Goal: Information Seeking & Learning: Check status

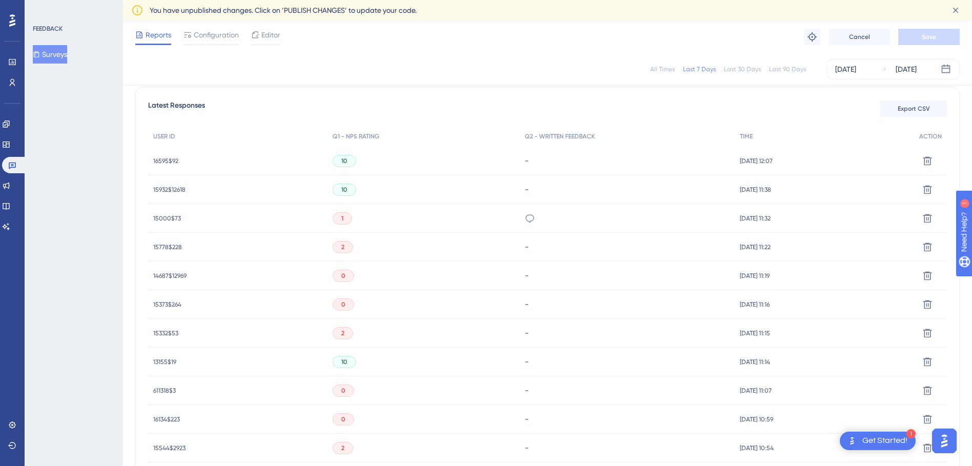
scroll to position [256, 0]
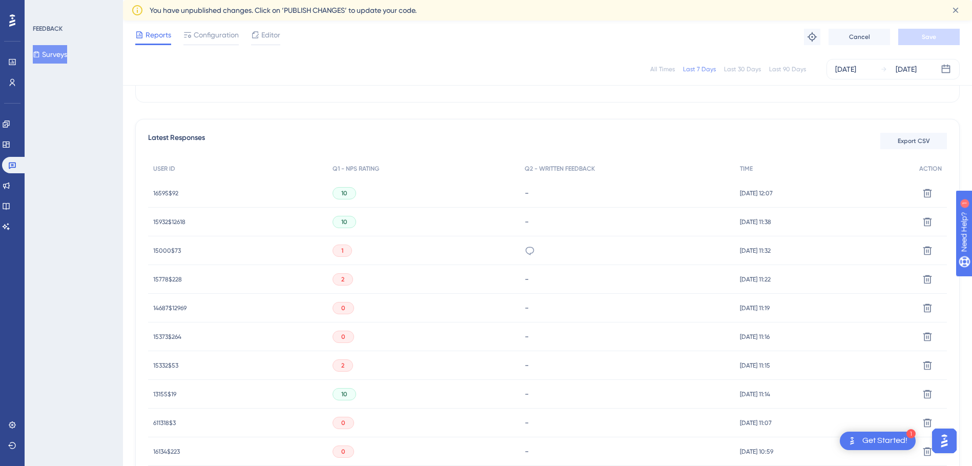
click at [348, 256] on div "1" at bounding box center [423, 250] width 192 height 29
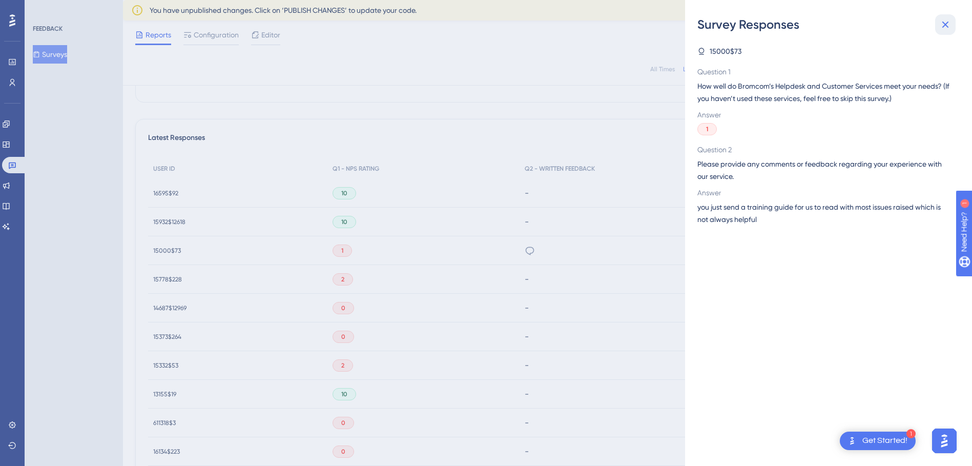
click at [943, 28] on icon at bounding box center [945, 24] width 12 height 12
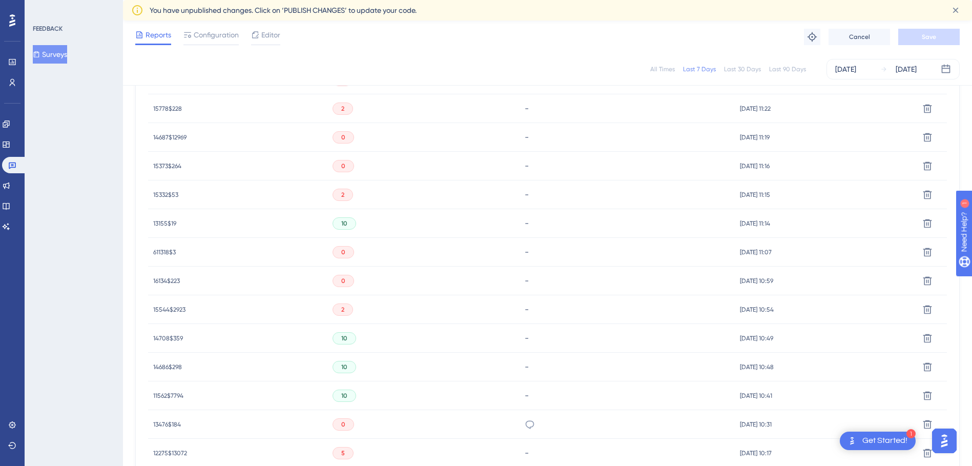
scroll to position [461, 0]
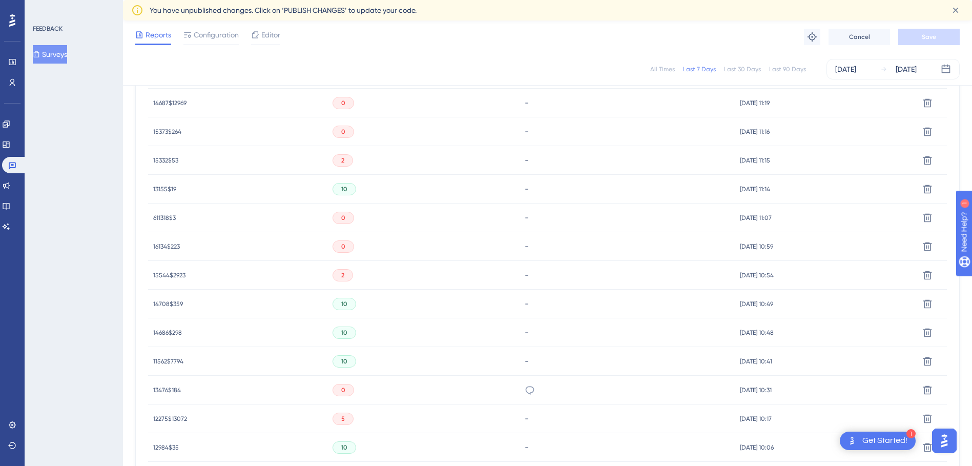
click at [349, 249] on div "0" at bounding box center [343, 246] width 22 height 12
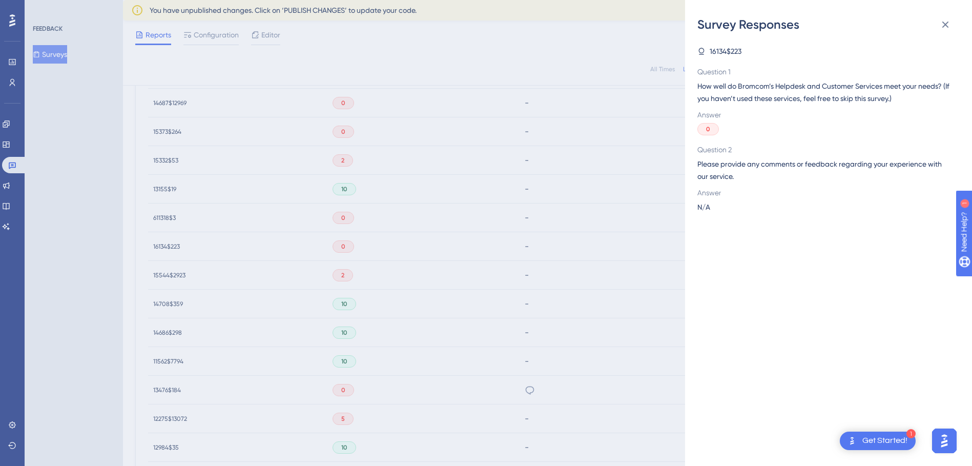
click at [489, 191] on div "Survey Responses 16134$223 Question 1 How well do Bromcom’s Helpdesk and Custom…" at bounding box center [486, 233] width 972 height 466
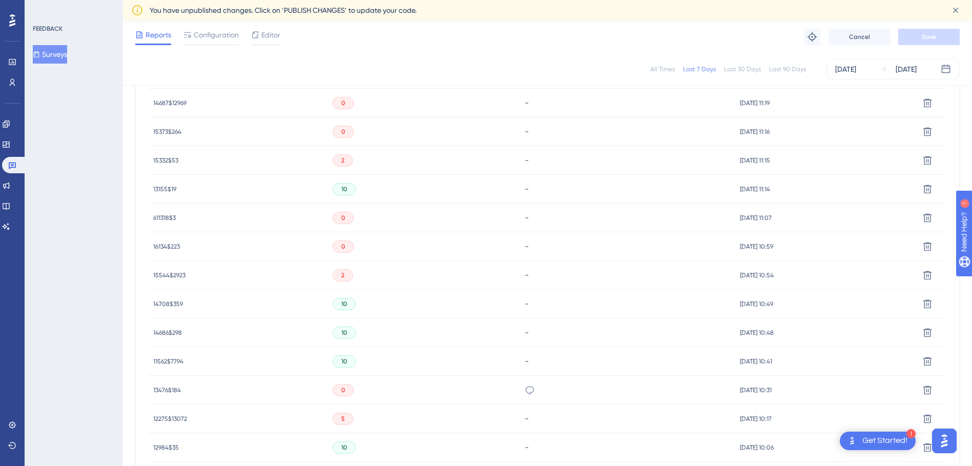
click at [381, 271] on div "2" at bounding box center [423, 275] width 192 height 29
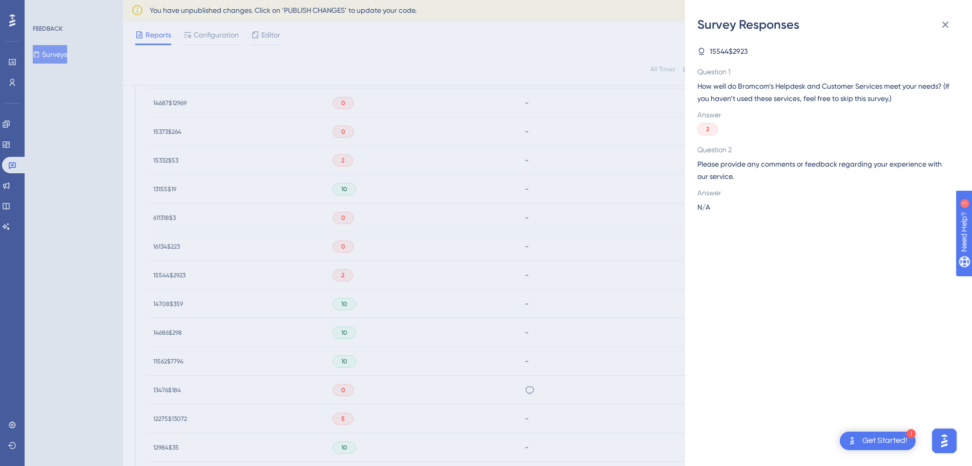
click at [303, 259] on div "Survey Responses 15544$2923 Question 1 How well do Bromcom’s Helpdesk and Custo…" at bounding box center [486, 233] width 972 height 466
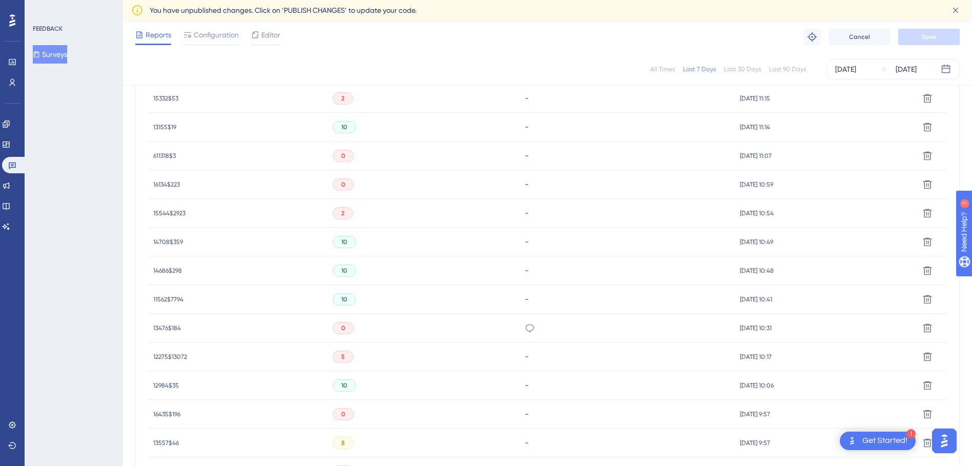
scroll to position [615, 0]
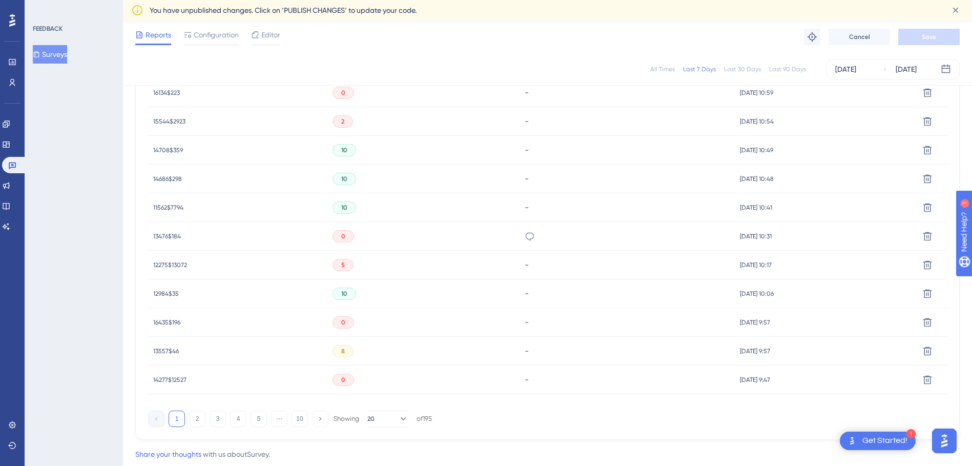
click at [372, 237] on div "0" at bounding box center [423, 236] width 192 height 29
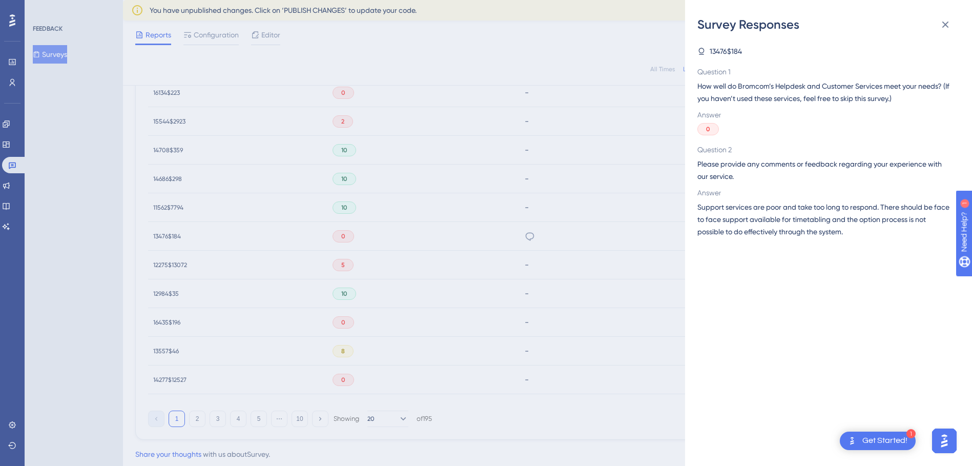
click at [333, 200] on div "Survey Responses 13476$184 Question 1 How well do Bromcom’s Helpdesk and Custom…" at bounding box center [486, 233] width 972 height 466
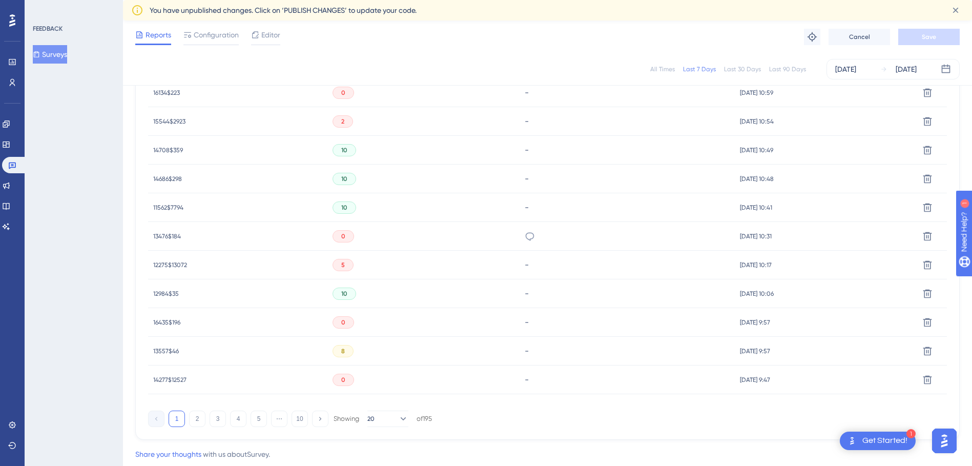
click at [342, 332] on div "0" at bounding box center [423, 322] width 192 height 29
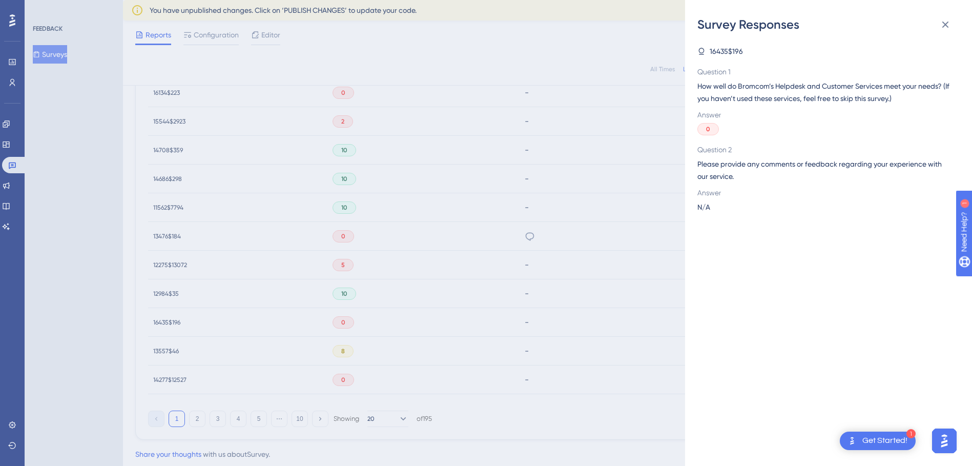
click at [550, 255] on div "Survey Responses 16435$196 Question 1 How well do Bromcom’s Helpdesk and Custom…" at bounding box center [486, 233] width 972 height 466
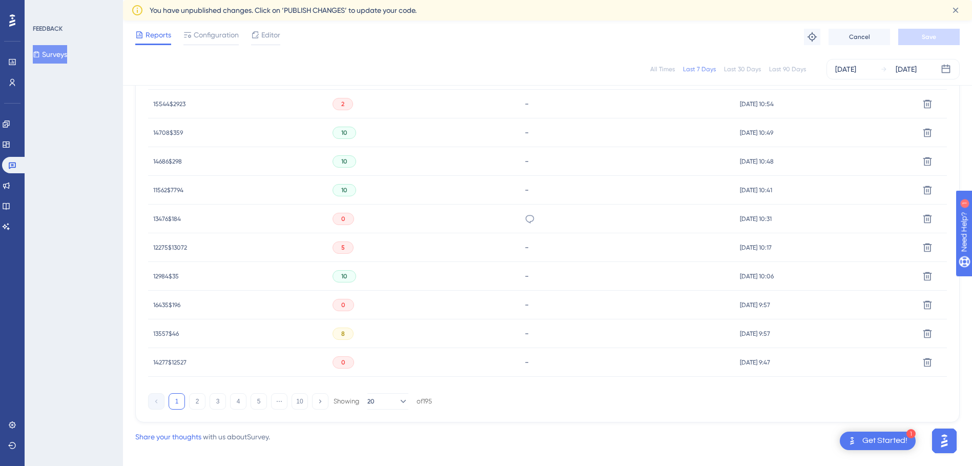
scroll to position [642, 0]
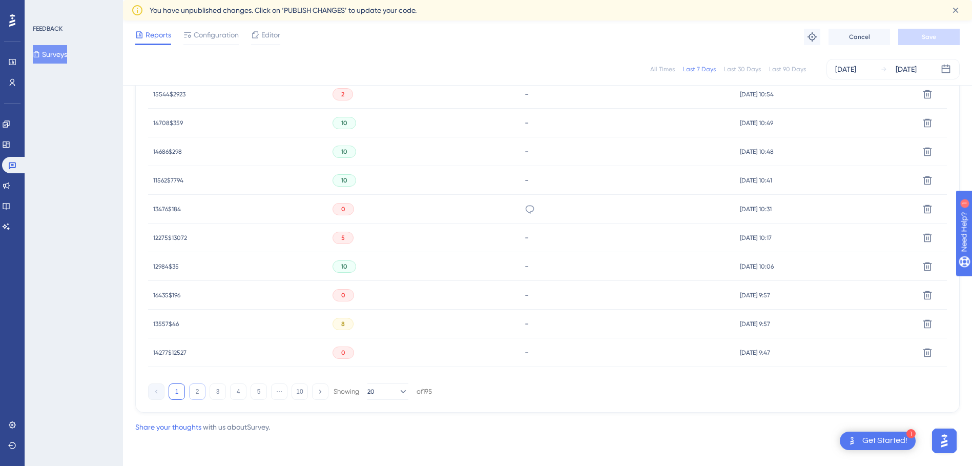
click at [193, 397] on button "2" at bounding box center [197, 391] width 16 height 16
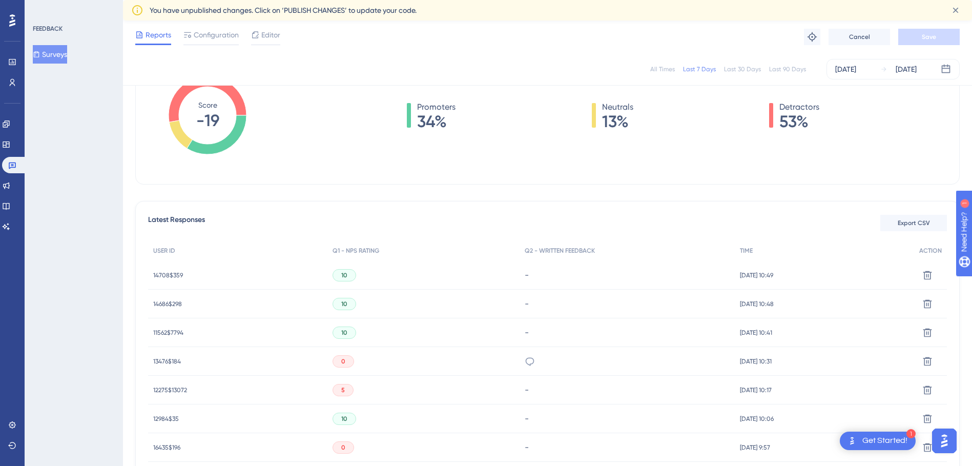
scroll to position [283, 0]
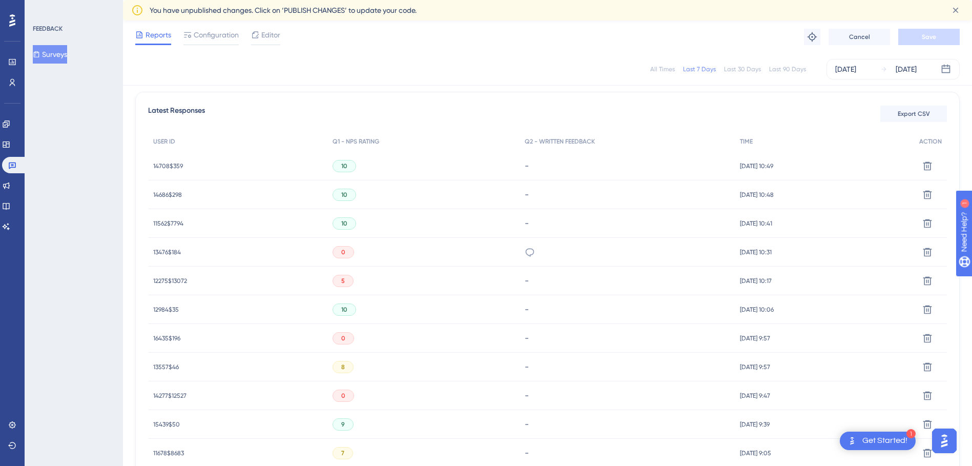
click at [329, 243] on div "0" at bounding box center [423, 252] width 192 height 29
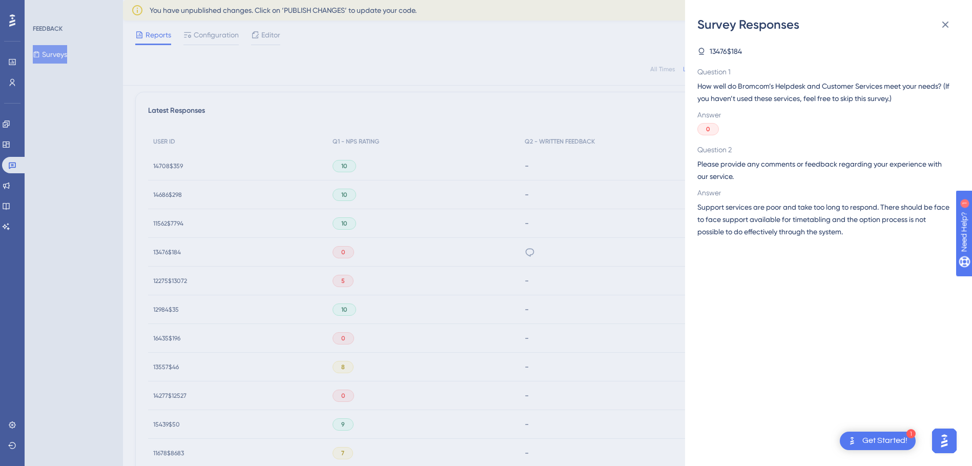
click at [423, 269] on div "Survey Responses 13476$184 Question 1 How well do Bromcom’s Helpdesk and Custom…" at bounding box center [486, 233] width 972 height 466
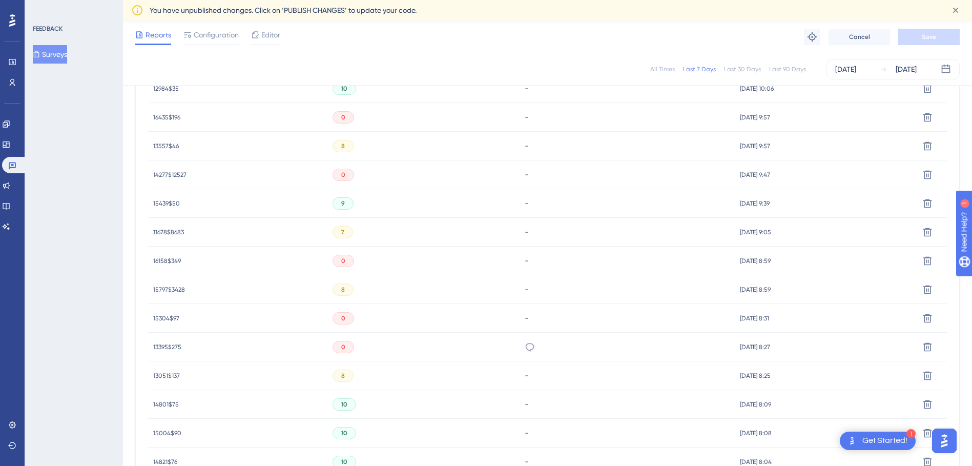
scroll to position [539, 0]
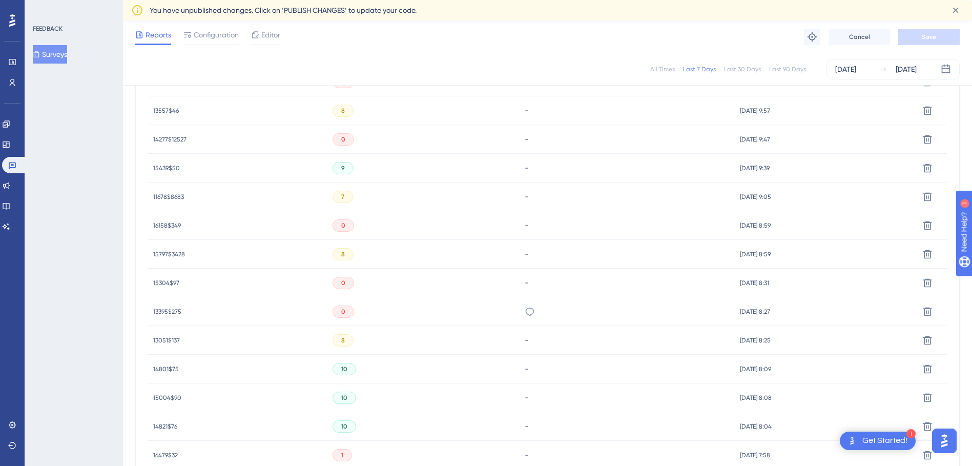
click at [368, 287] on div "0" at bounding box center [423, 282] width 192 height 29
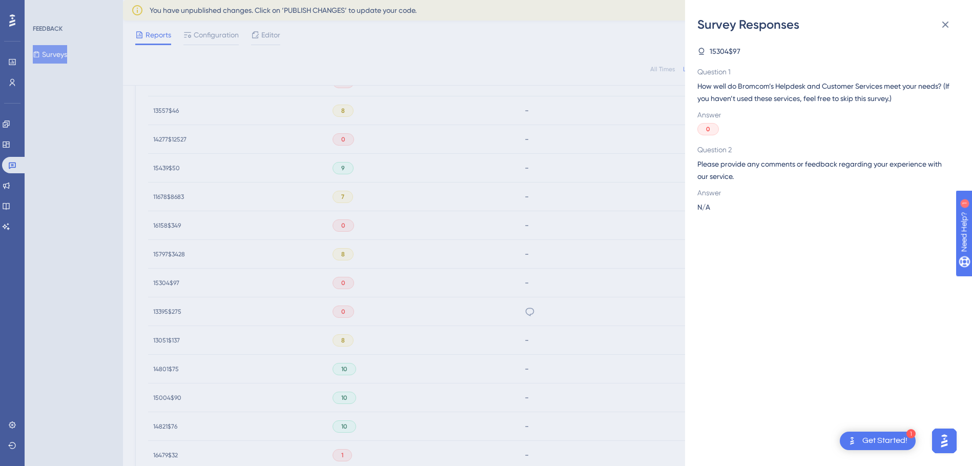
click at [368, 287] on div "Survey Responses 15304$97 Question 1 How well do Bromcom’s Helpdesk and Custome…" at bounding box center [486, 233] width 972 height 466
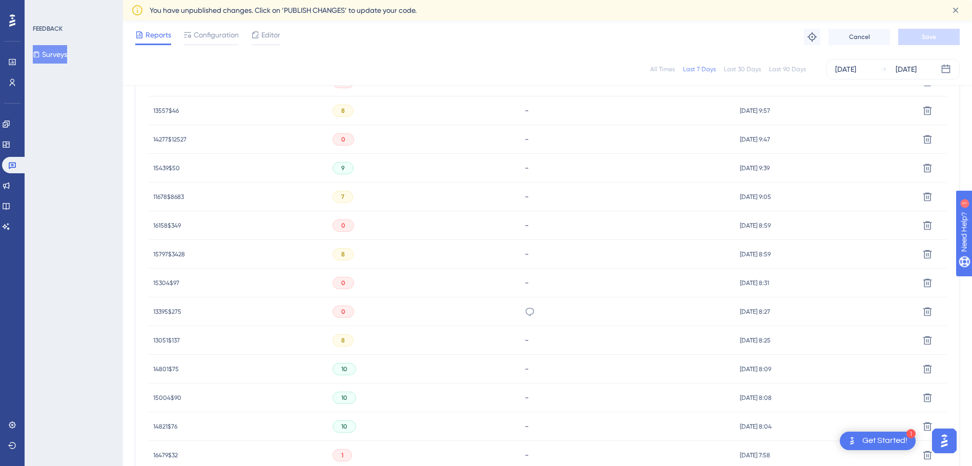
click at [396, 319] on div "0" at bounding box center [423, 311] width 192 height 29
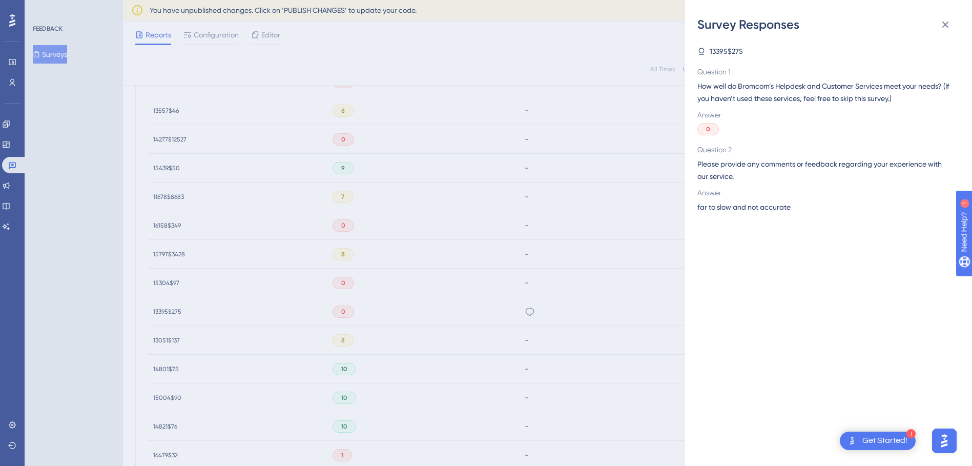
click at [552, 279] on div "Survey Responses 13395$275 Question 1 How well do Bromcom’s Helpdesk and Custom…" at bounding box center [486, 233] width 972 height 466
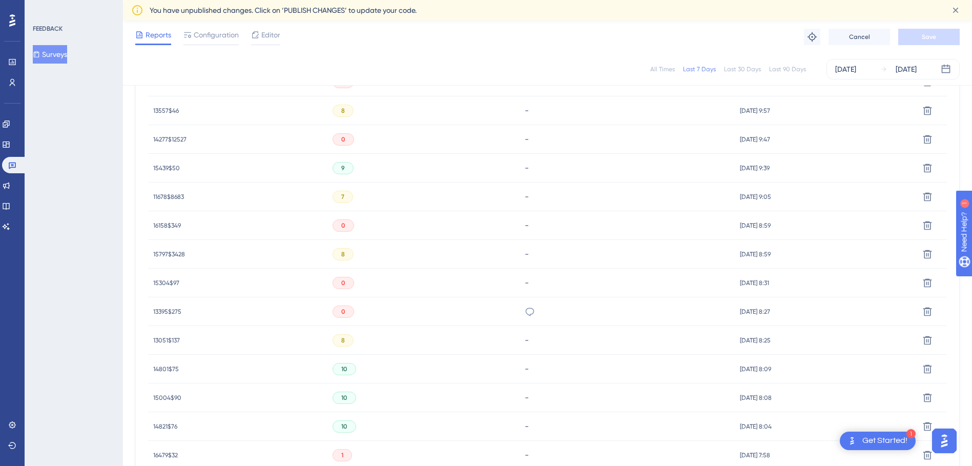
scroll to position [642, 0]
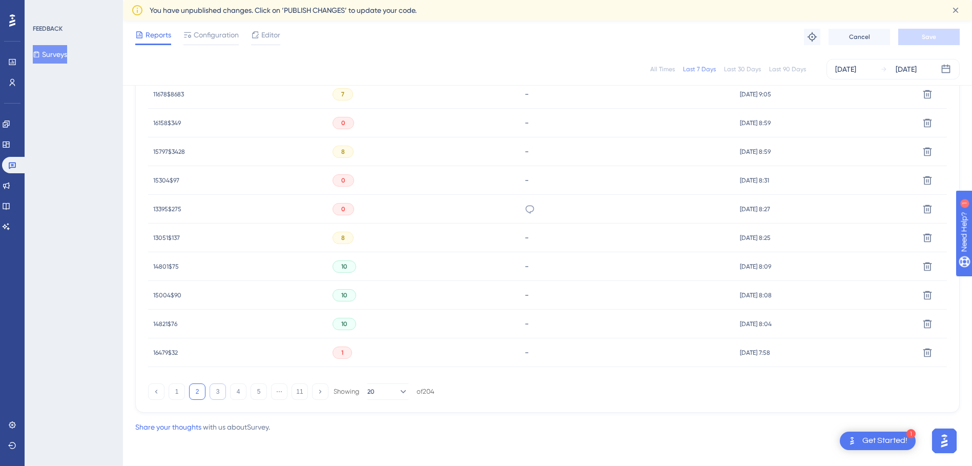
click at [218, 387] on button "3" at bounding box center [217, 391] width 16 height 16
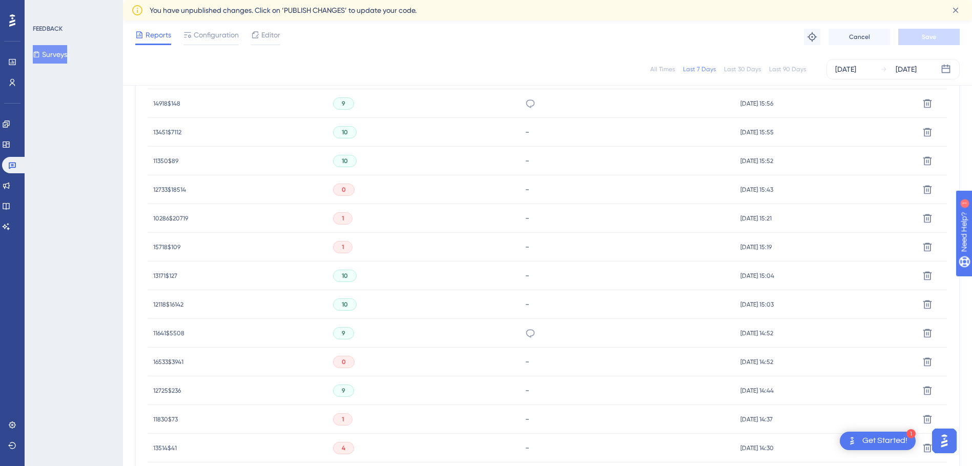
scroll to position [591, 0]
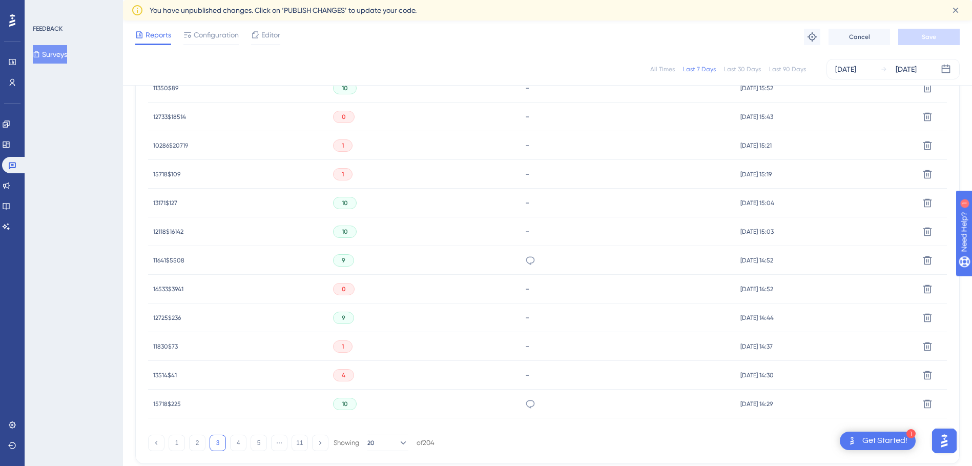
click at [435, 257] on div "9" at bounding box center [424, 260] width 192 height 29
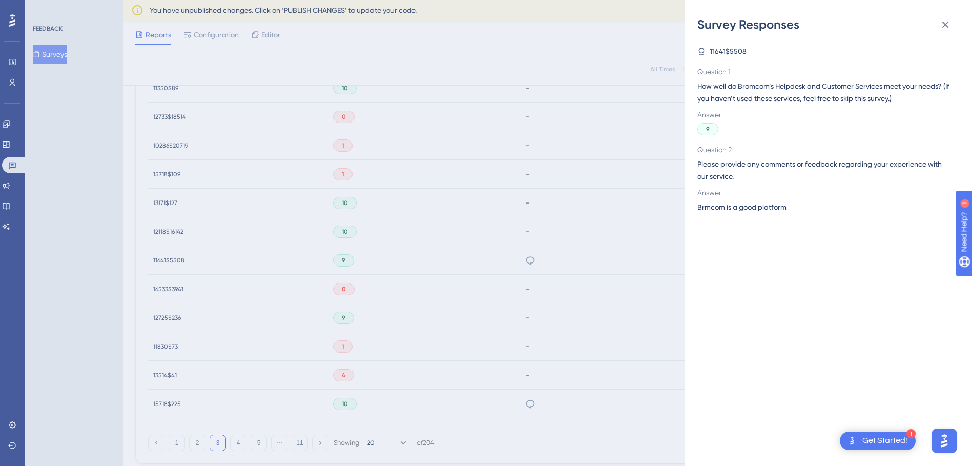
click at [436, 261] on div "Survey Responses 11641$5508 Question 1 How well do Bromcom’s Helpdesk and Custo…" at bounding box center [486, 233] width 972 height 466
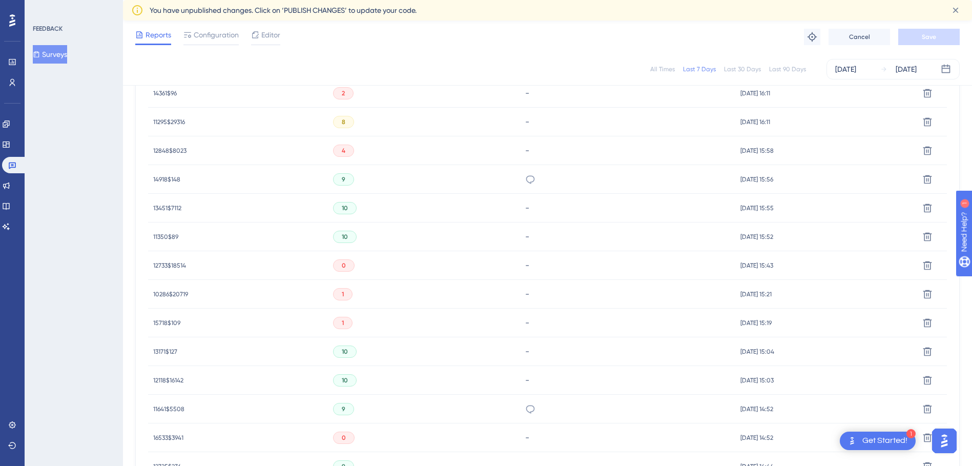
scroll to position [386, 0]
click at [431, 244] on div "9" at bounding box center [424, 235] width 192 height 29
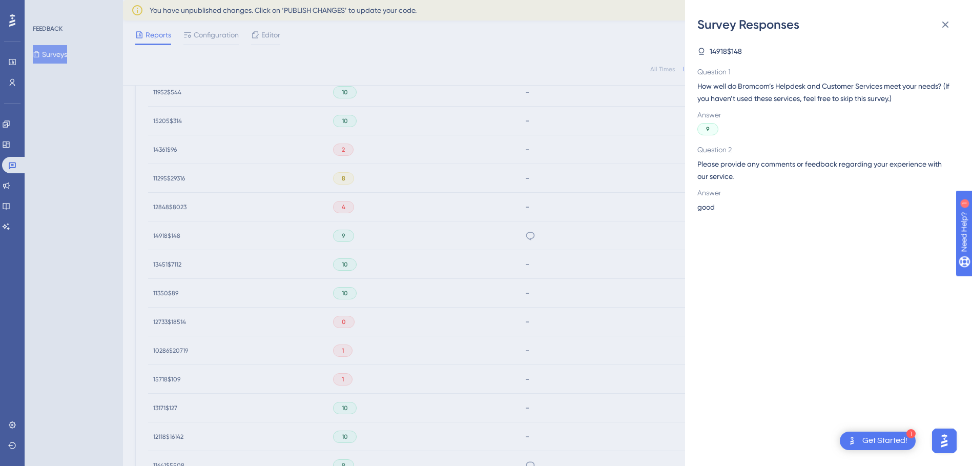
click at [427, 248] on div "Survey Responses 14918$148 Question 1 How well do Bromcom’s Helpdesk and Custom…" at bounding box center [486, 233] width 972 height 466
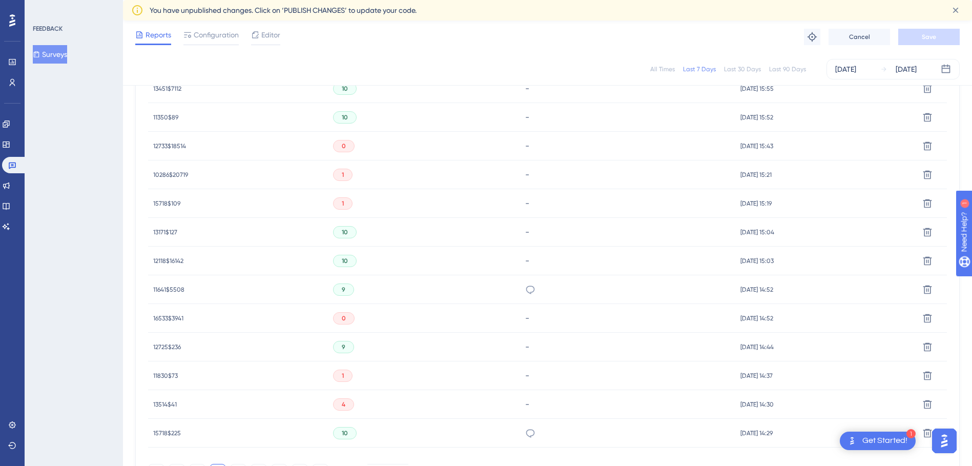
scroll to position [642, 0]
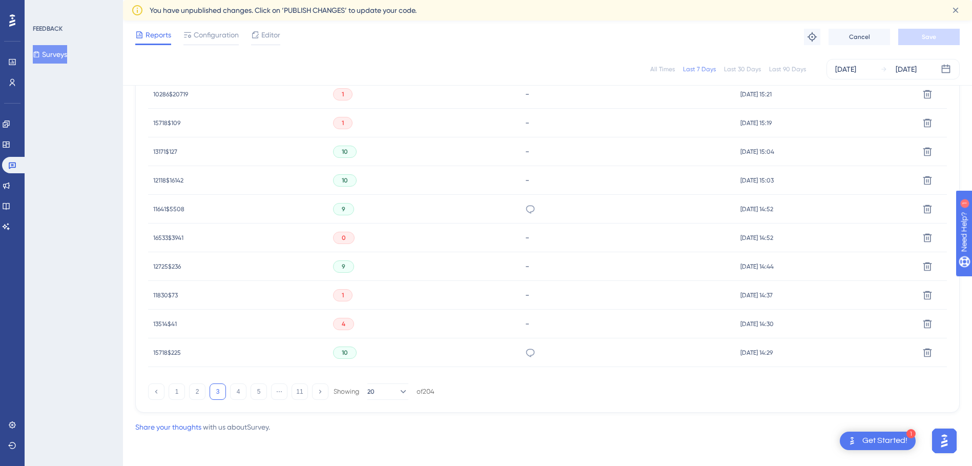
click at [404, 346] on div "10" at bounding box center [424, 352] width 192 height 29
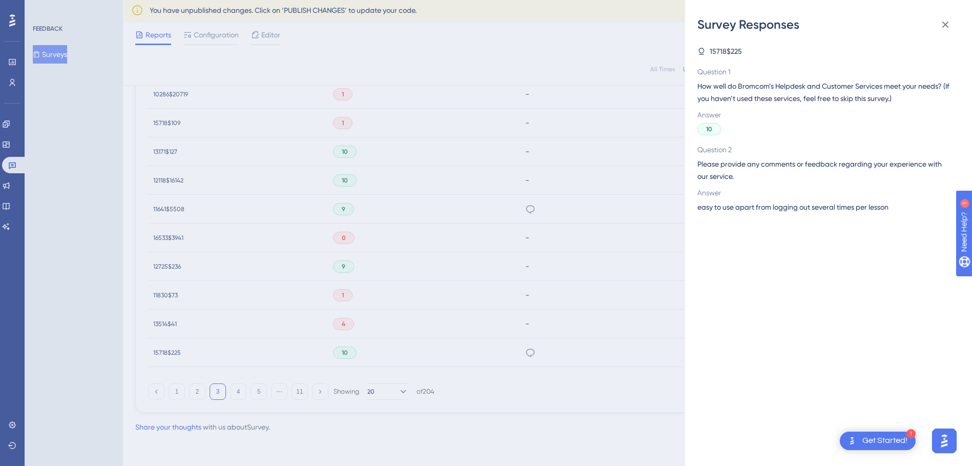
click at [564, 288] on div "Survey Responses 15718$225 Question 1 How well do Bromcom’s Helpdesk and Custom…" at bounding box center [486, 233] width 972 height 466
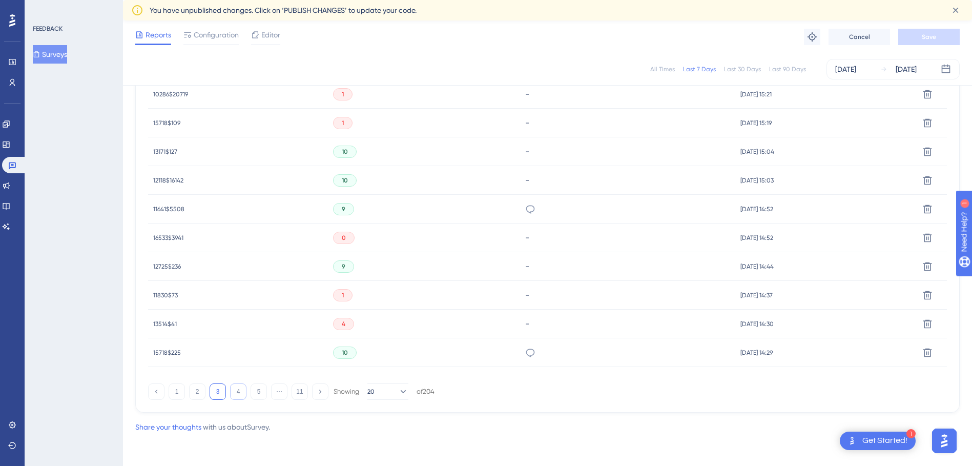
click at [240, 391] on button "4" at bounding box center [238, 391] width 16 height 16
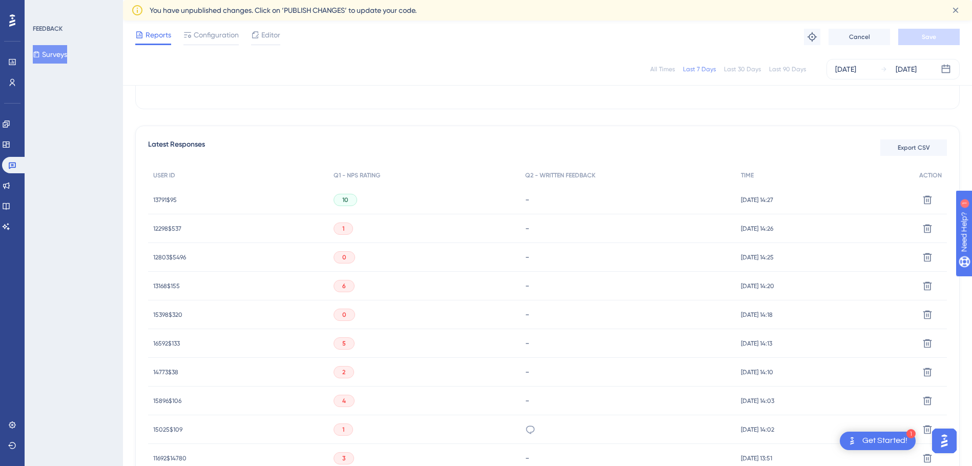
scroll to position [334, 0]
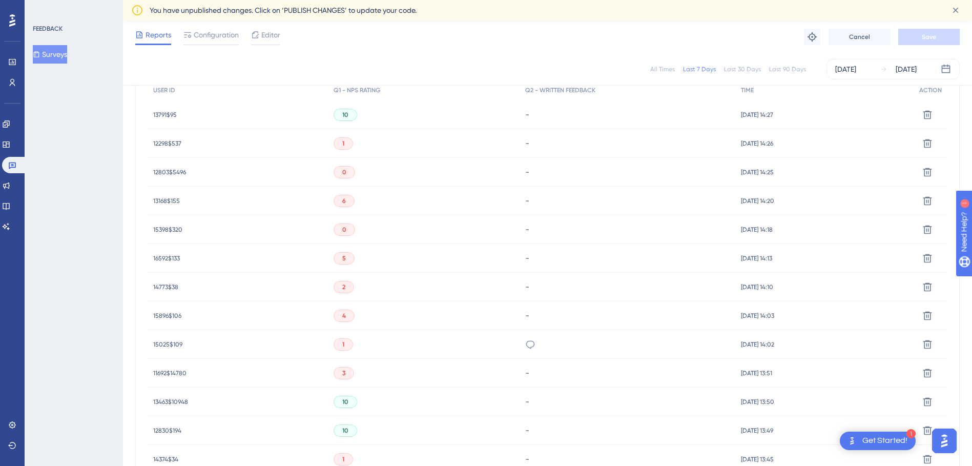
click at [407, 351] on div "1" at bounding box center [424, 344] width 192 height 29
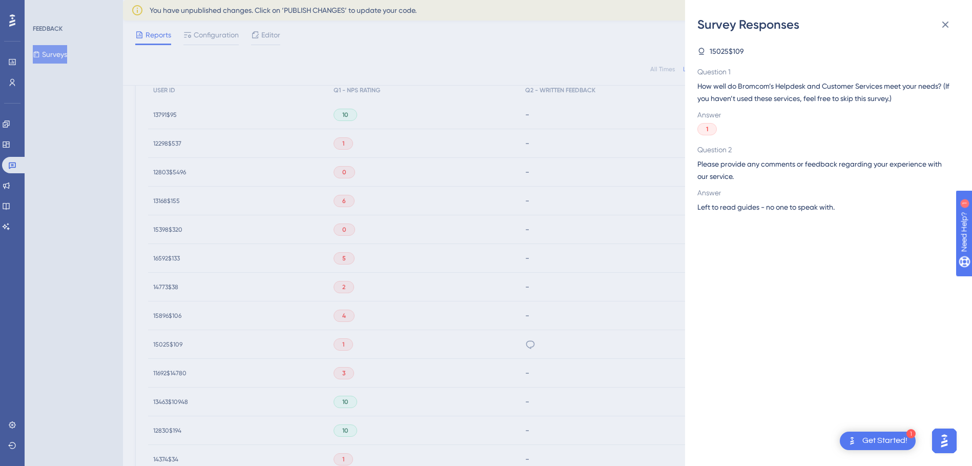
click at [434, 333] on div "Survey Responses 15025$109 Question 1 How well do Bromcom’s Helpdesk and Custom…" at bounding box center [486, 233] width 972 height 466
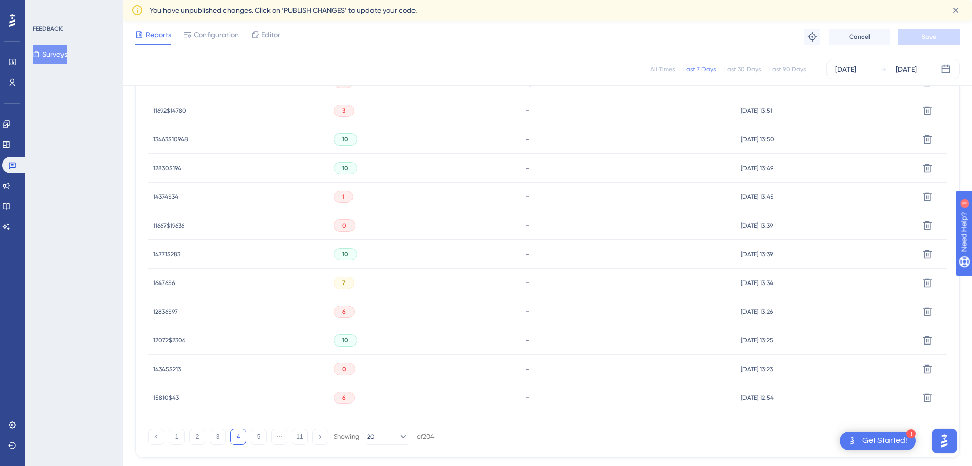
scroll to position [642, 0]
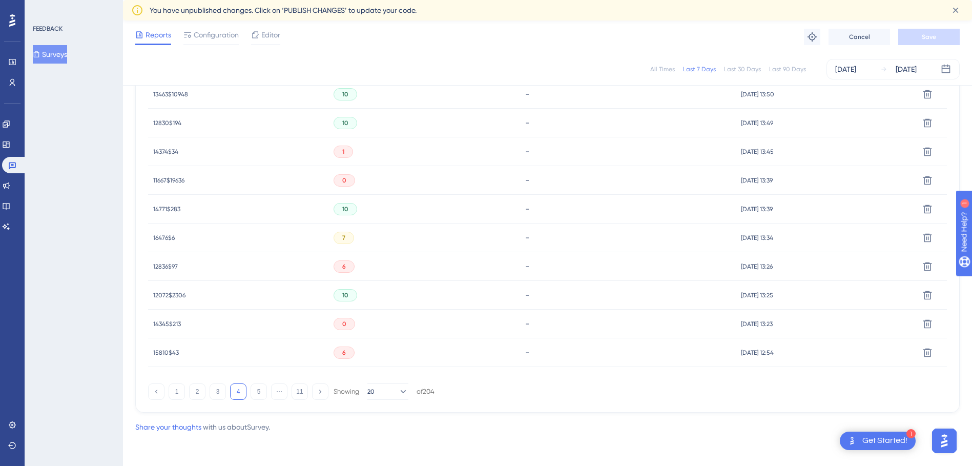
click at [255, 380] on div "1 2 3 4 5 ⋯ 11 Showing 20 of 204" at bounding box center [547, 389] width 798 height 20
click at [259, 390] on button "5" at bounding box center [258, 391] width 16 height 16
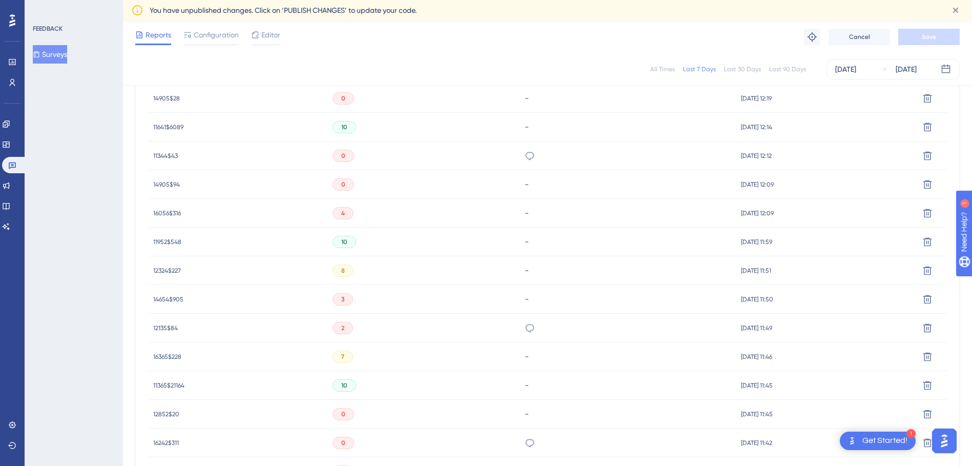
scroll to position [283, 0]
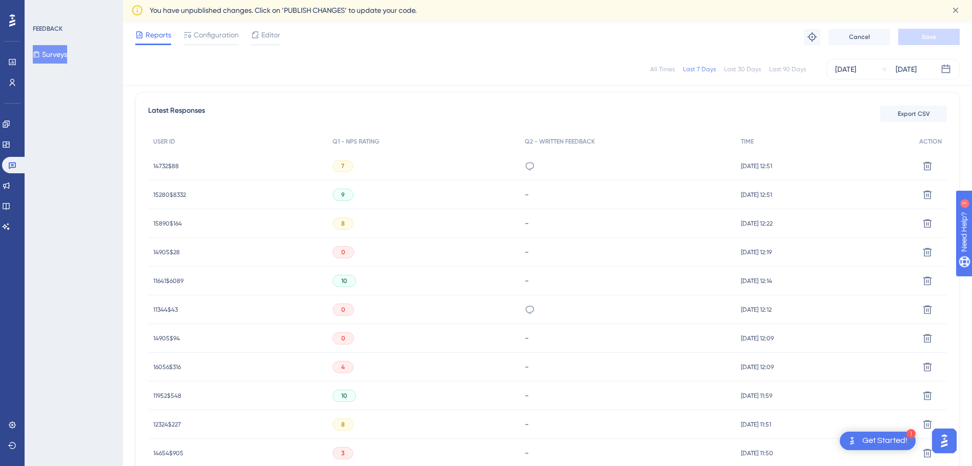
click at [463, 171] on div "7" at bounding box center [423, 166] width 193 height 29
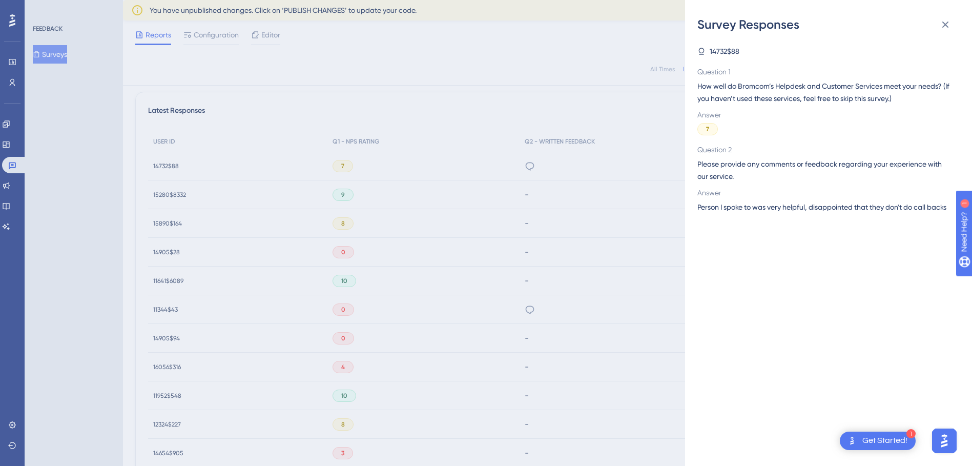
click at [436, 239] on div "Survey Responses 14732$88 Question 1 How well do Bromcom’s Helpdesk and Custome…" at bounding box center [486, 233] width 972 height 466
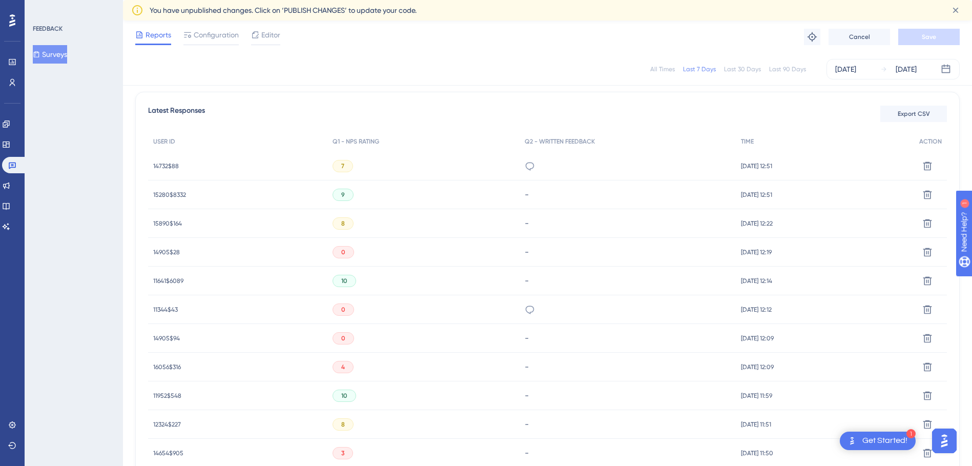
click at [445, 313] on div "0" at bounding box center [423, 309] width 193 height 29
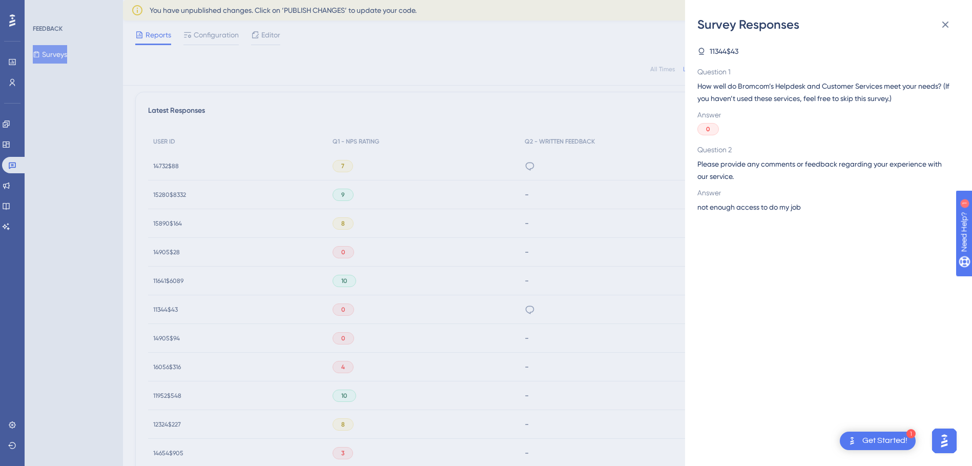
click at [480, 261] on div "Survey Responses 11344$43 Question 1 How well do Bromcom’s Helpdesk and Custome…" at bounding box center [486, 233] width 972 height 466
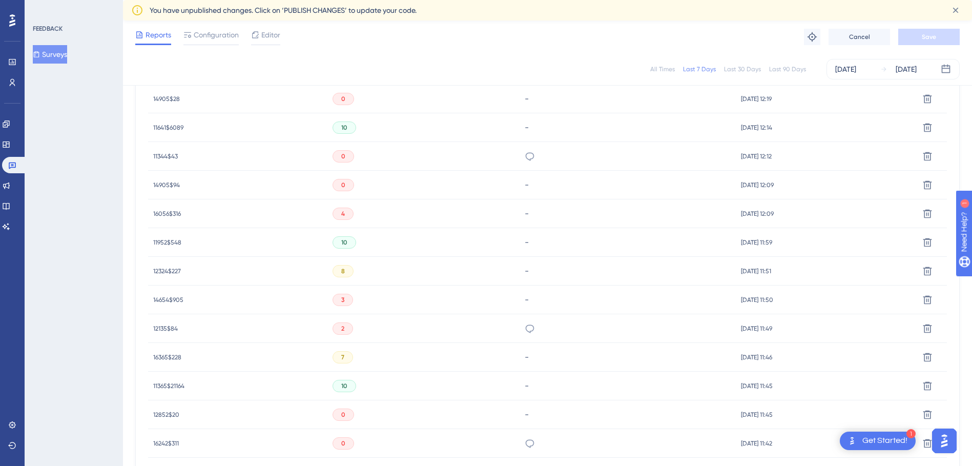
scroll to position [437, 0]
click at [478, 157] on div "0" at bounding box center [423, 155] width 193 height 29
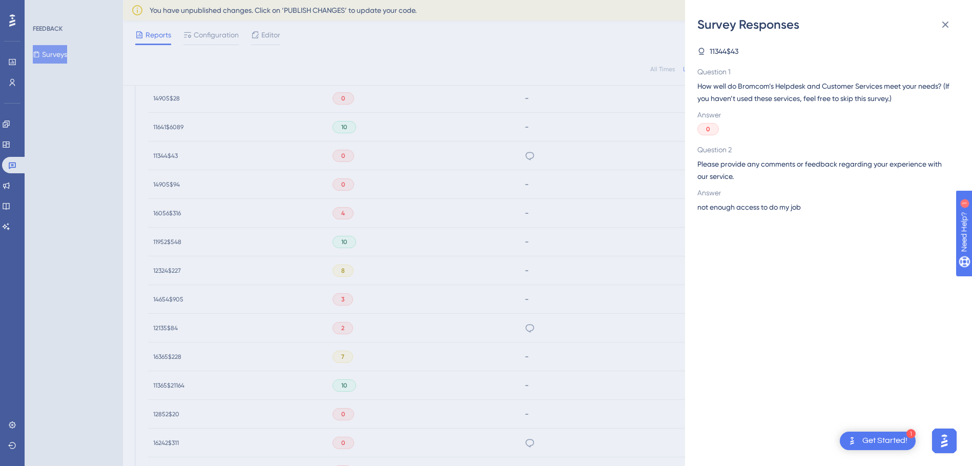
click at [475, 186] on div "Survey Responses 11344$43 Question 1 How well do Bromcom’s Helpdesk and Custome…" at bounding box center [486, 233] width 972 height 466
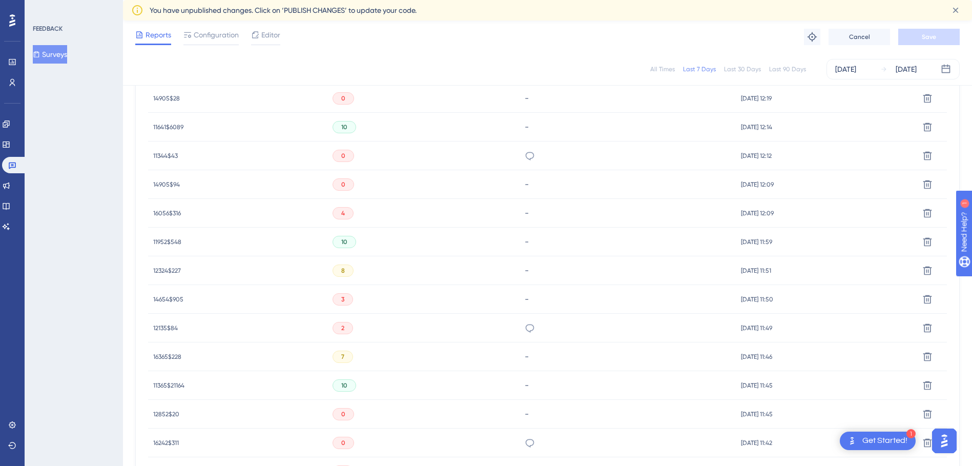
click at [476, 327] on div "2" at bounding box center [423, 327] width 193 height 29
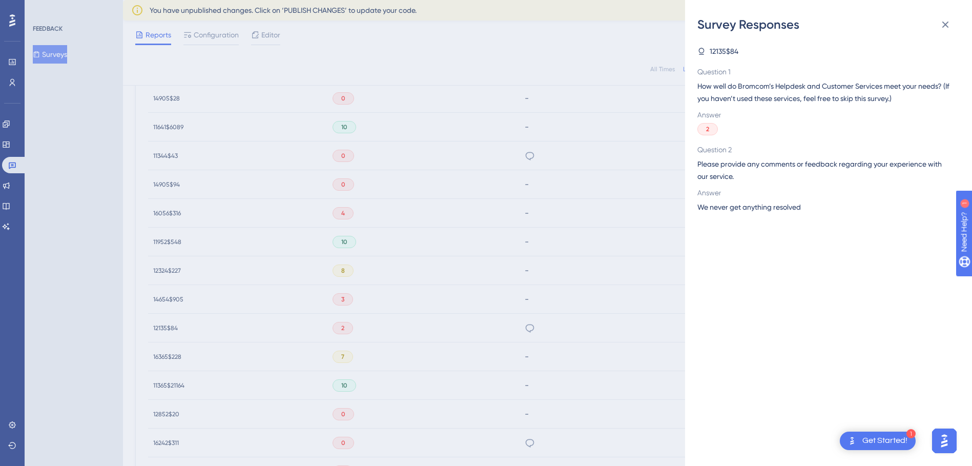
click at [461, 294] on div "Survey Responses 12135$84 Question 1 How well do Bromcom’s Helpdesk and Custome…" at bounding box center [486, 233] width 972 height 466
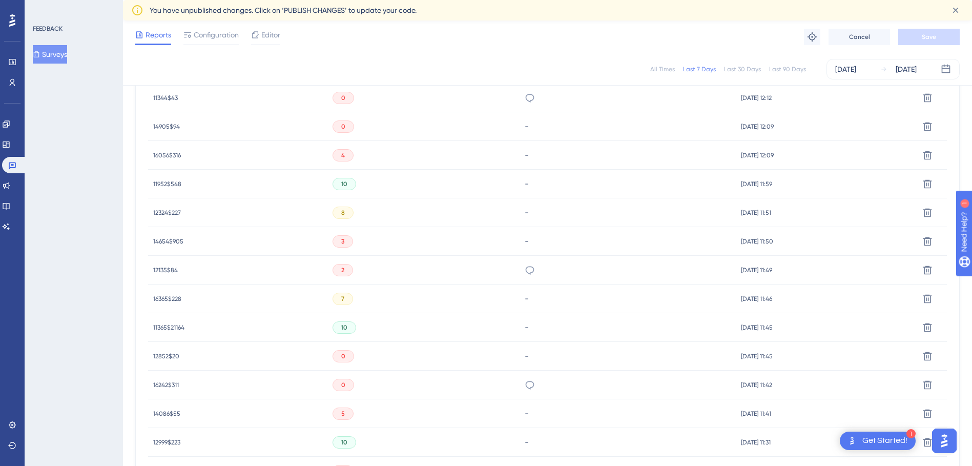
scroll to position [591, 0]
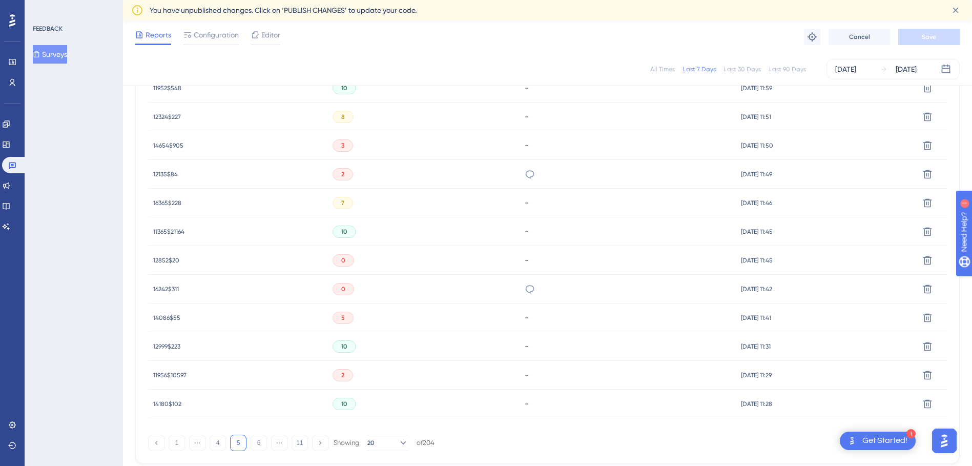
click at [453, 287] on div "0" at bounding box center [423, 289] width 193 height 29
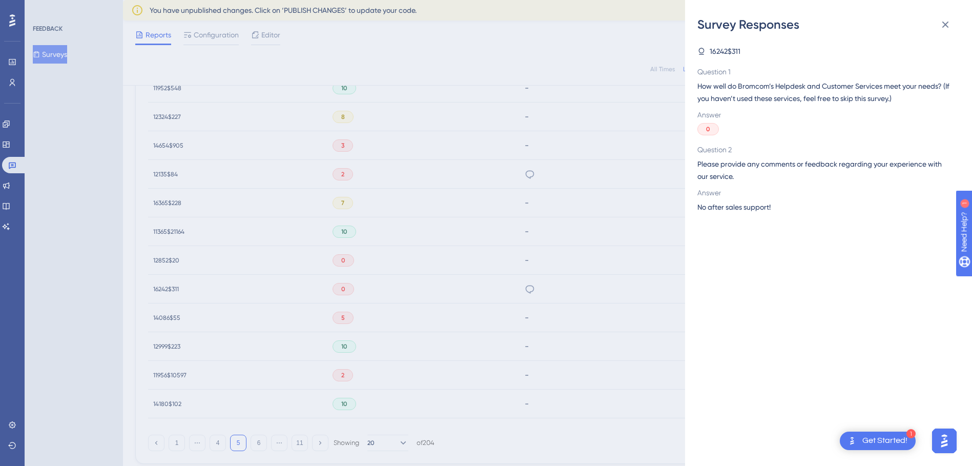
click at [452, 310] on div "Survey Responses 16242$311 Question 1 How well do Bromcom’s Helpdesk and Custom…" at bounding box center [486, 233] width 972 height 466
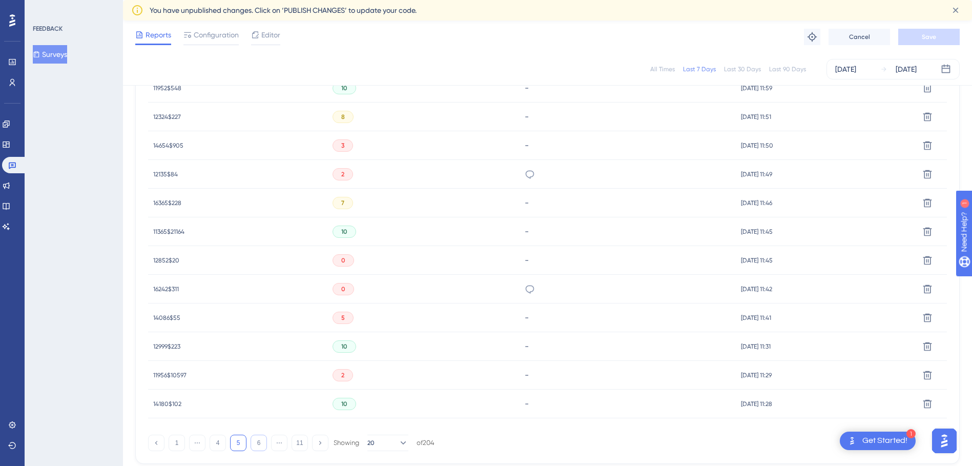
click at [256, 441] on button "6" at bounding box center [258, 442] width 16 height 16
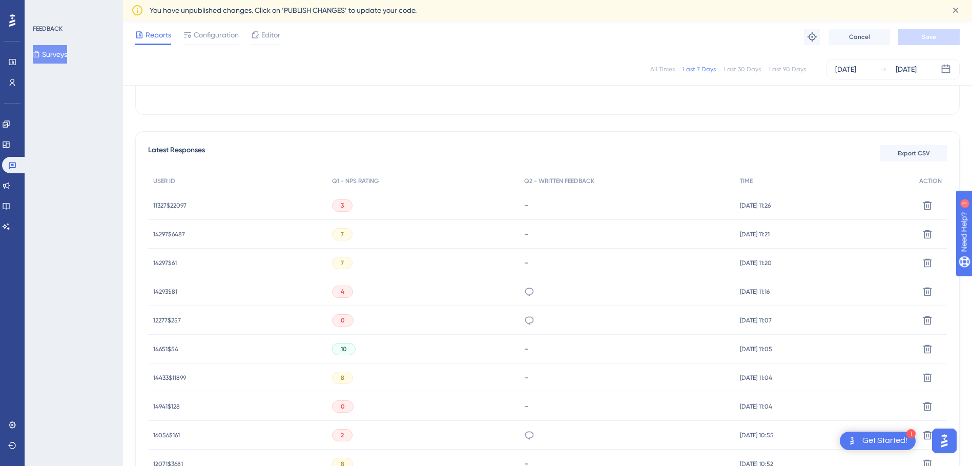
scroll to position [232, 0]
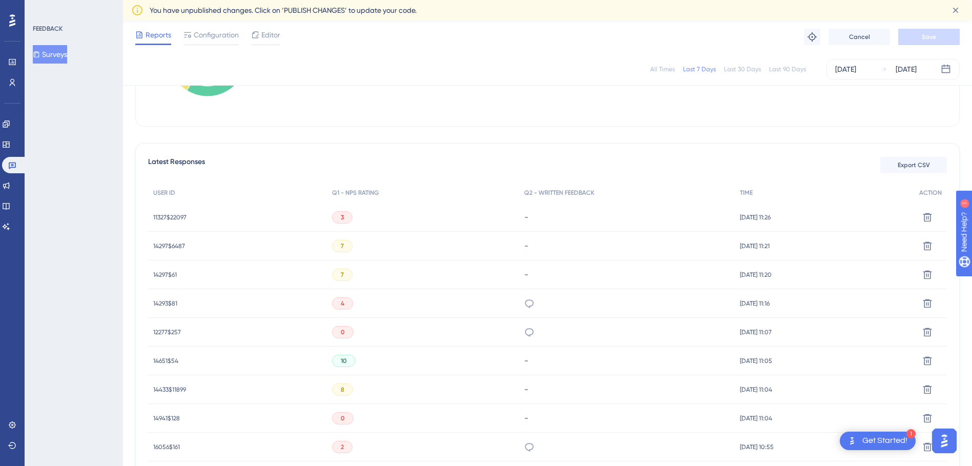
click at [388, 296] on div "4" at bounding box center [423, 303] width 192 height 29
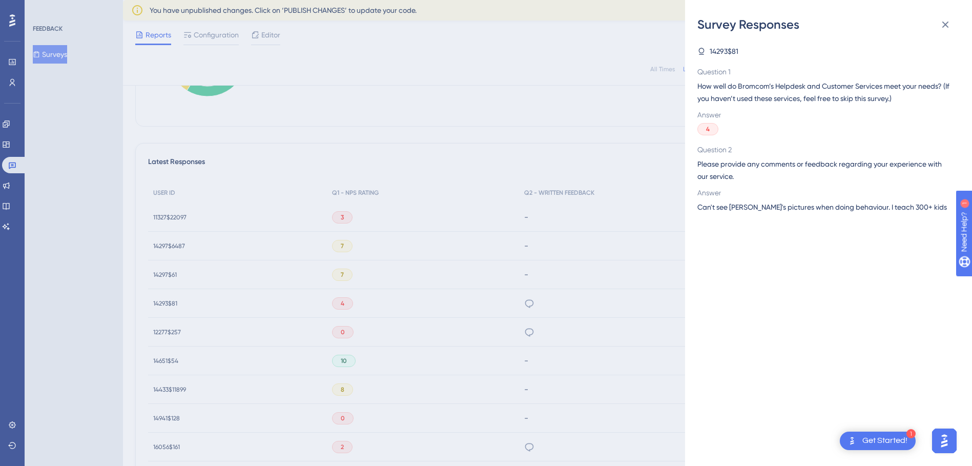
click at [421, 311] on div "Survey Responses 14293$81 Question 1 How well do Bromcom’s Helpdesk and Custome…" at bounding box center [486, 233] width 972 height 466
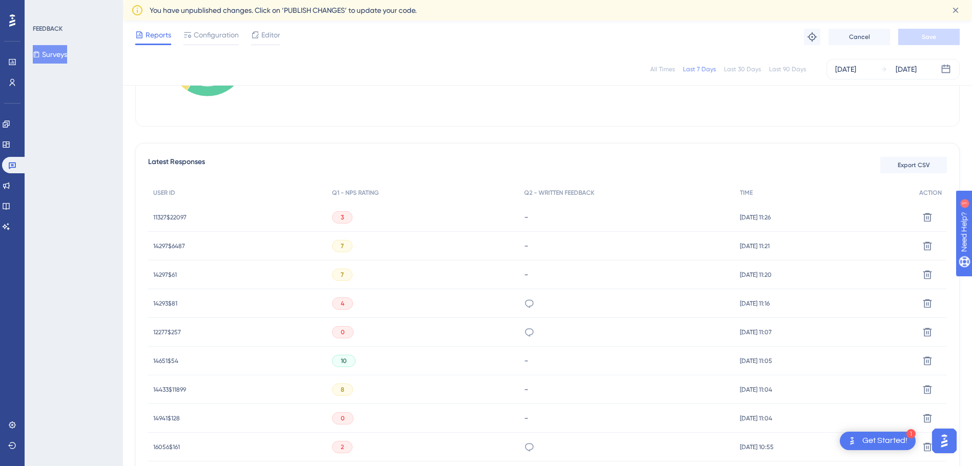
click at [416, 327] on div "0" at bounding box center [423, 332] width 192 height 29
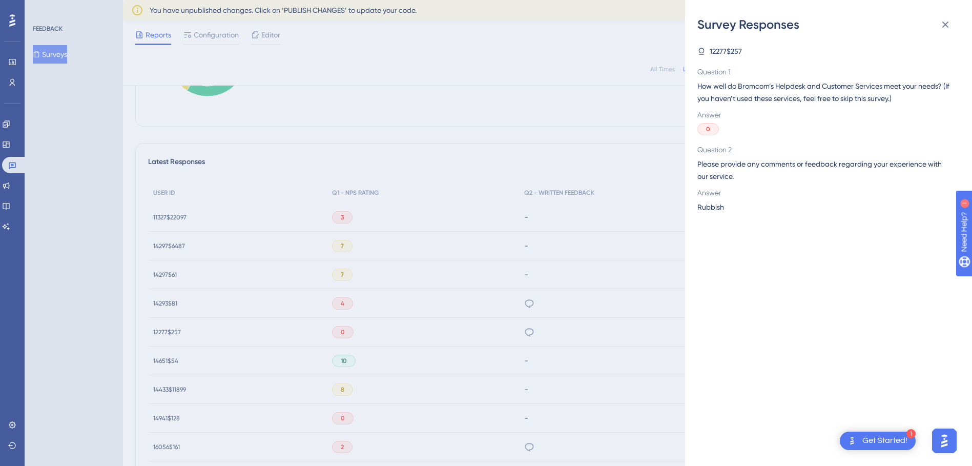
click at [414, 327] on div "Survey Responses 12277$257 Question 1 How well do Bromcom’s Helpdesk and Custom…" at bounding box center [486, 233] width 972 height 466
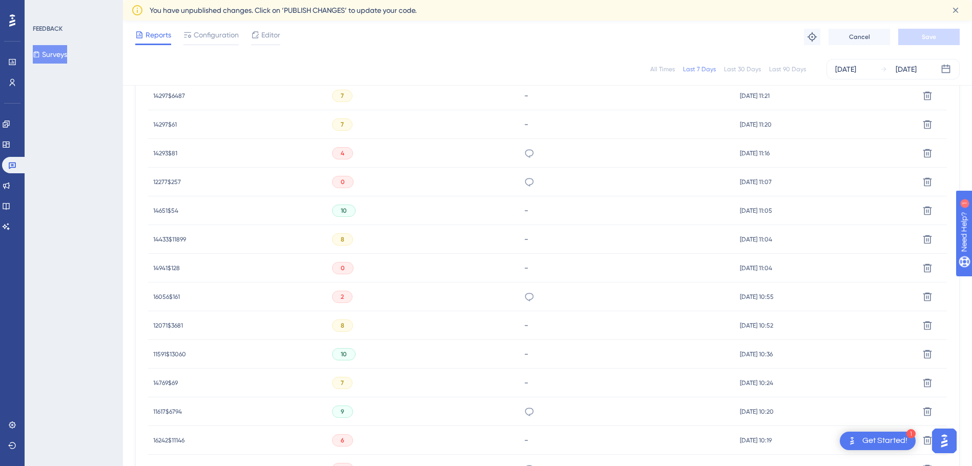
scroll to position [386, 0]
click at [407, 297] on div "2" at bounding box center [423, 293] width 192 height 29
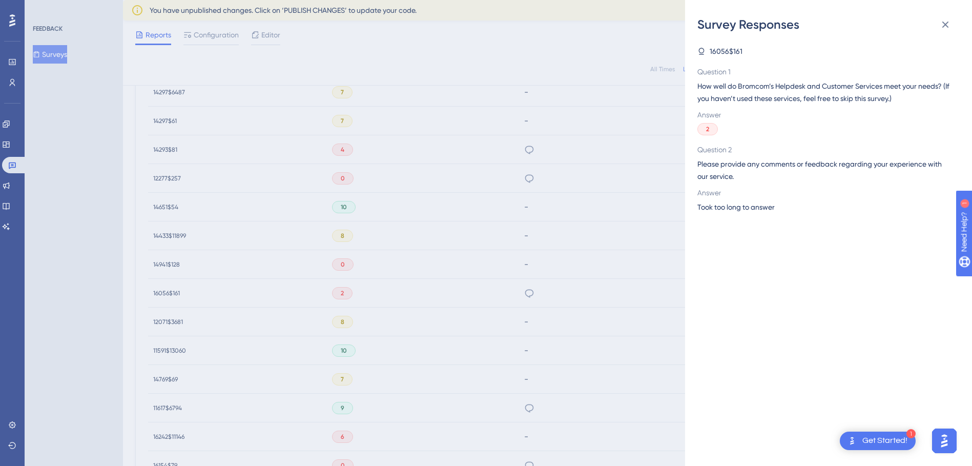
click at [409, 296] on div "Survey Responses 16056$161 Question 1 How well do Bromcom’s Helpdesk and Custom…" at bounding box center [486, 233] width 972 height 466
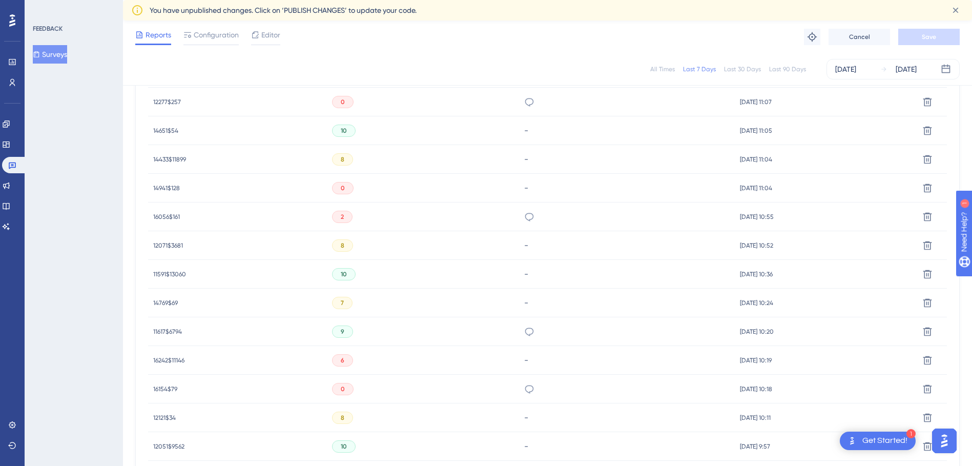
scroll to position [488, 0]
click at [447, 299] on div "9" at bounding box center [423, 305] width 192 height 29
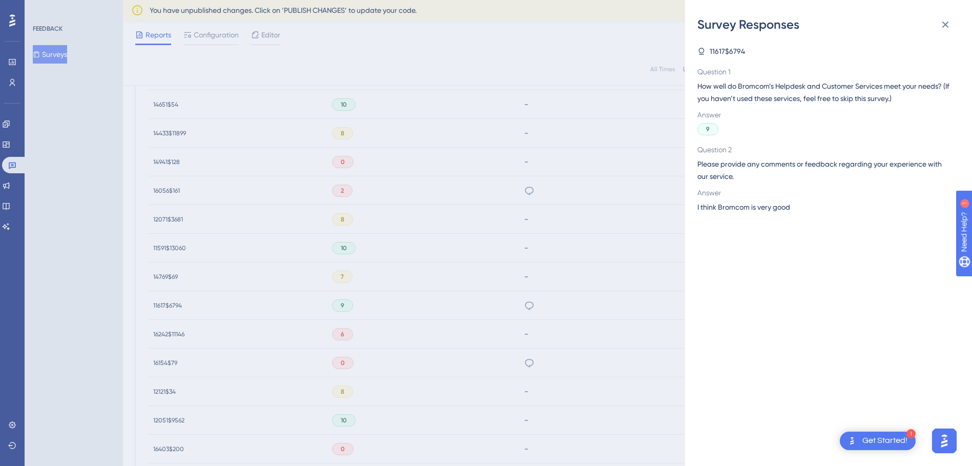
click at [431, 311] on div "Survey Responses 11617$6794 Question 1 How well do Bromcom’s Helpdesk and Custo…" at bounding box center [486, 233] width 972 height 466
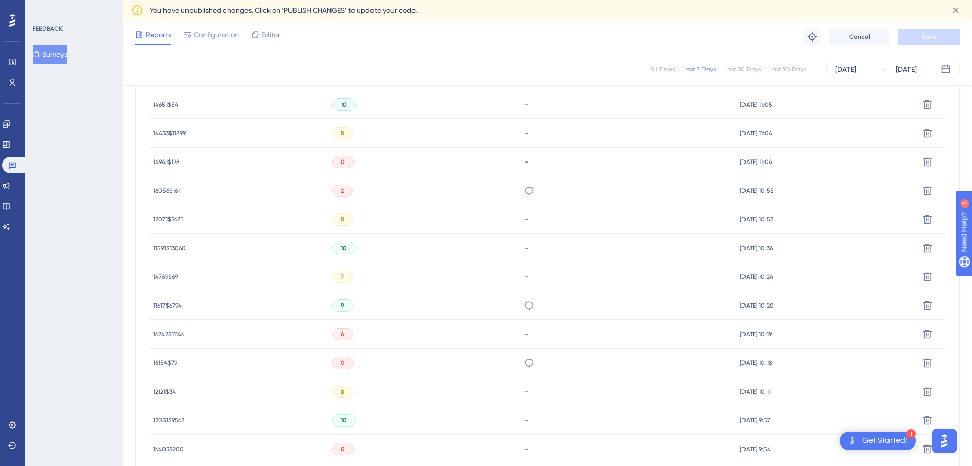
click at [436, 356] on div "0" at bounding box center [423, 362] width 192 height 29
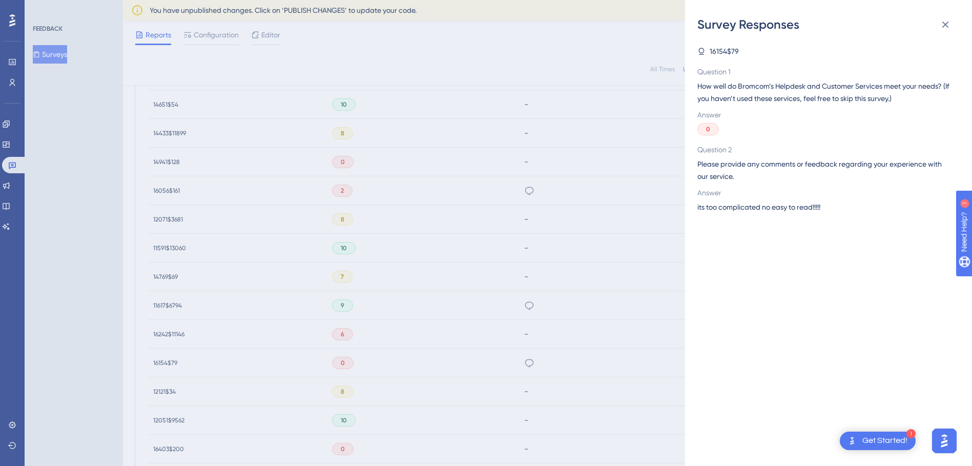
click at [437, 355] on div "Survey Responses 16154$79 Question 1 How well do Bromcom’s Helpdesk and Custome…" at bounding box center [486, 233] width 972 height 466
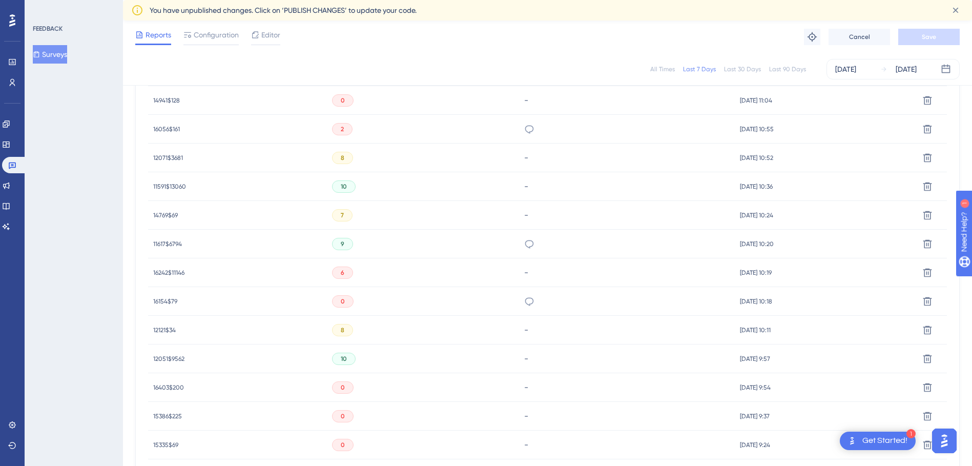
scroll to position [642, 0]
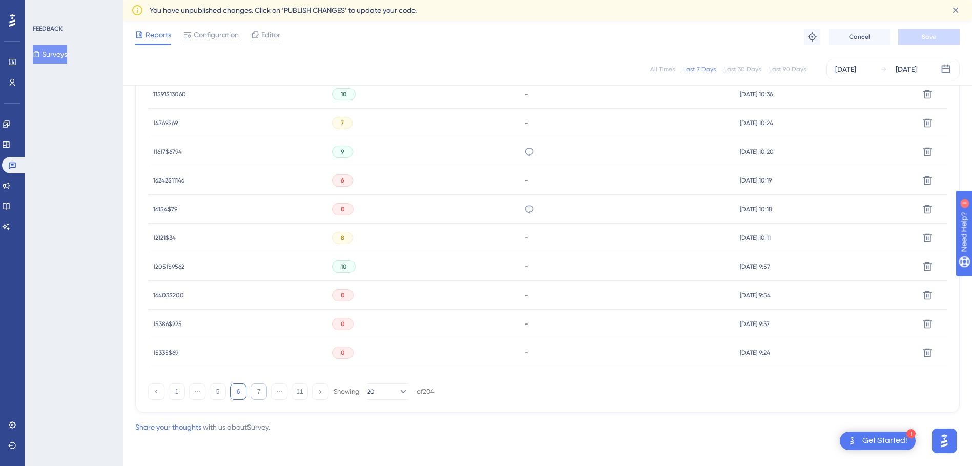
click at [263, 392] on button "7" at bounding box center [258, 391] width 16 height 16
click at [405, 243] on div "0" at bounding box center [424, 237] width 192 height 29
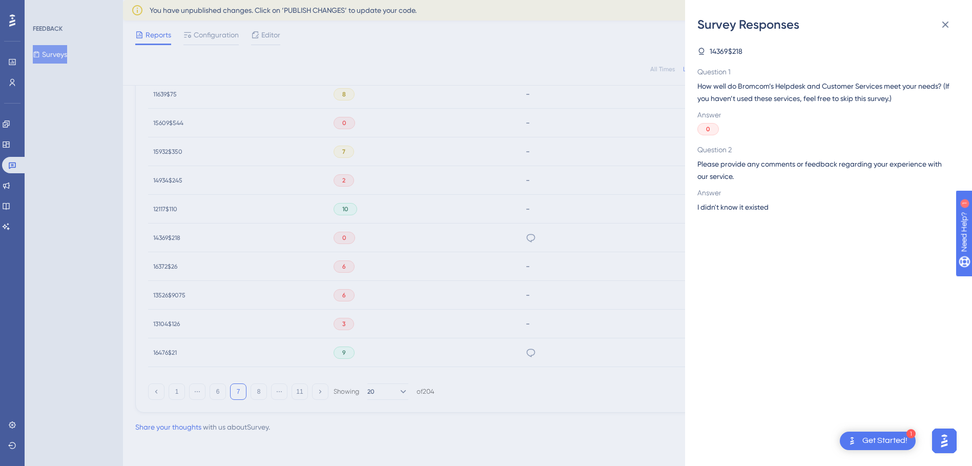
click at [446, 245] on div "Survey Responses 14369$218 Question 1 How well do Bromcom’s Helpdesk and Custom…" at bounding box center [486, 233] width 972 height 466
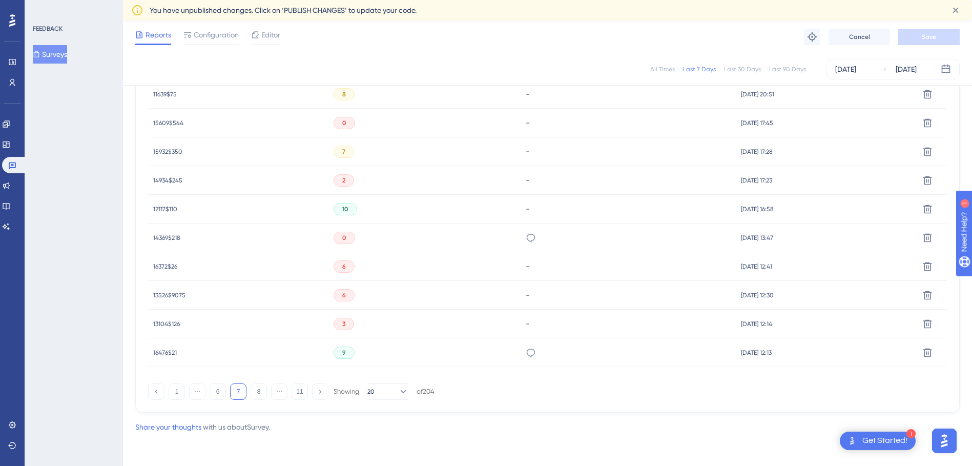
click at [447, 353] on div "9" at bounding box center [424, 352] width 192 height 29
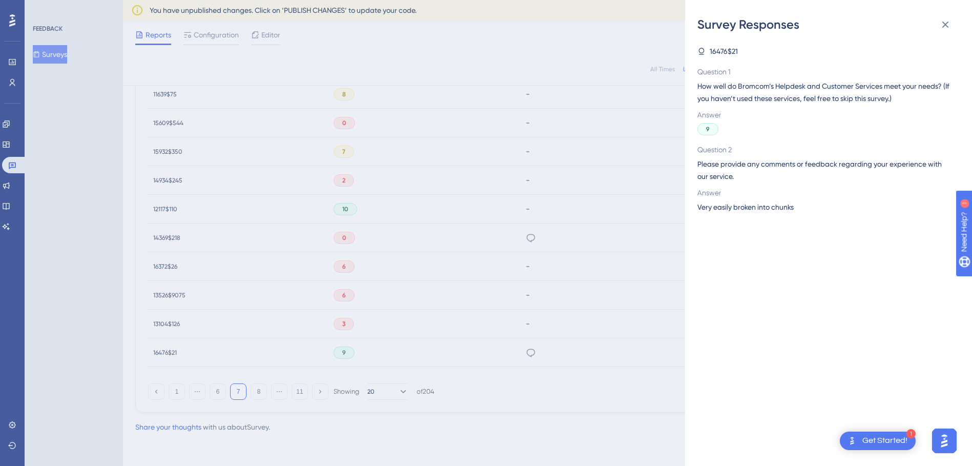
click at [466, 295] on div "Survey Responses 16476$21 Question 1 How well do Bromcom’s Helpdesk and Custome…" at bounding box center [486, 233] width 972 height 466
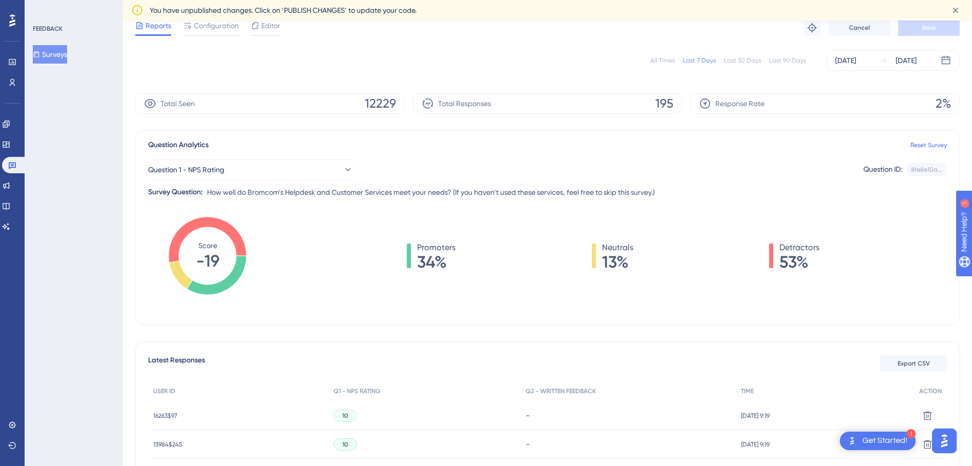
scroll to position [27, 0]
